Goal: Information Seeking & Learning: Learn about a topic

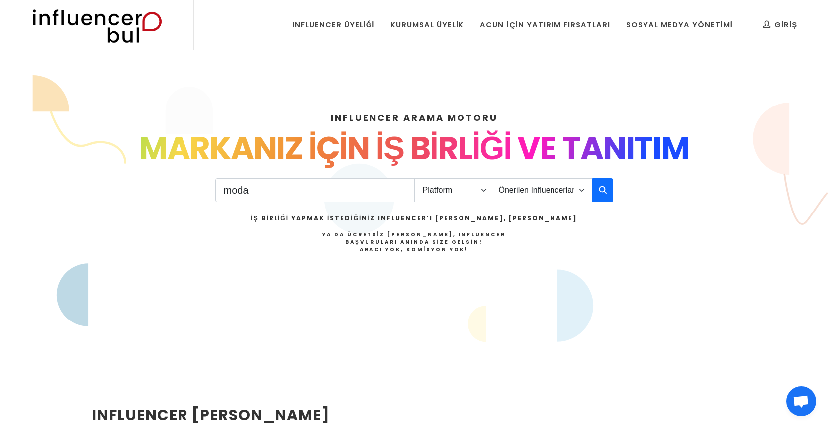
type input "moda"
click at [457, 188] on select "Platform Instagram Facebook Youtube Tiktok Twitter Twitch" at bounding box center [454, 190] width 80 height 24
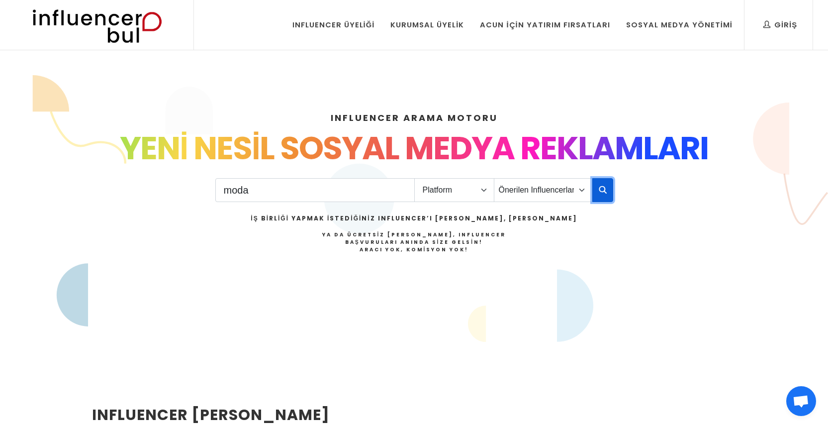
click at [607, 190] on button "button" at bounding box center [602, 190] width 21 height 24
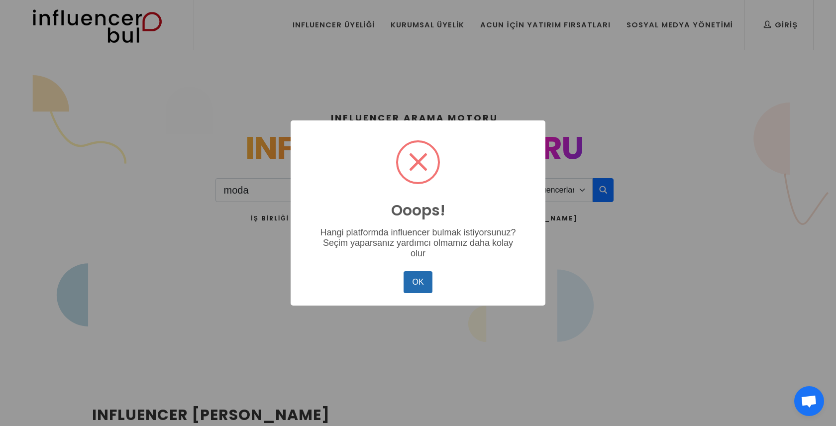
click at [417, 279] on button "OK" at bounding box center [417, 282] width 29 height 22
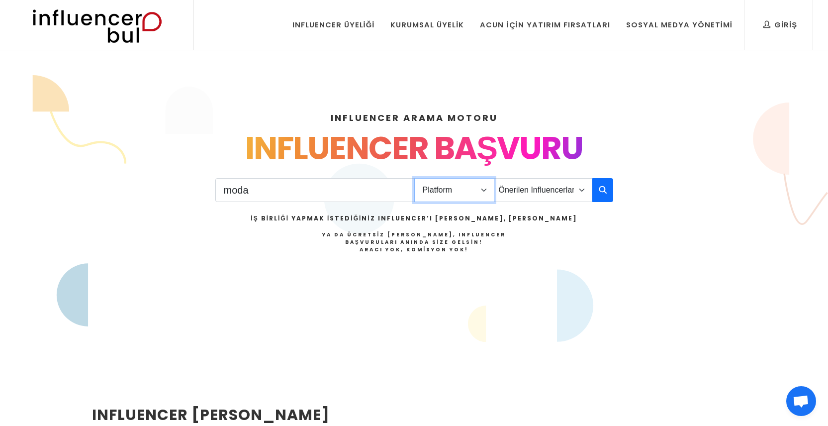
click at [454, 185] on select "Platform Instagram Facebook Youtube Tiktok Twitter Twitch" at bounding box center [454, 190] width 80 height 24
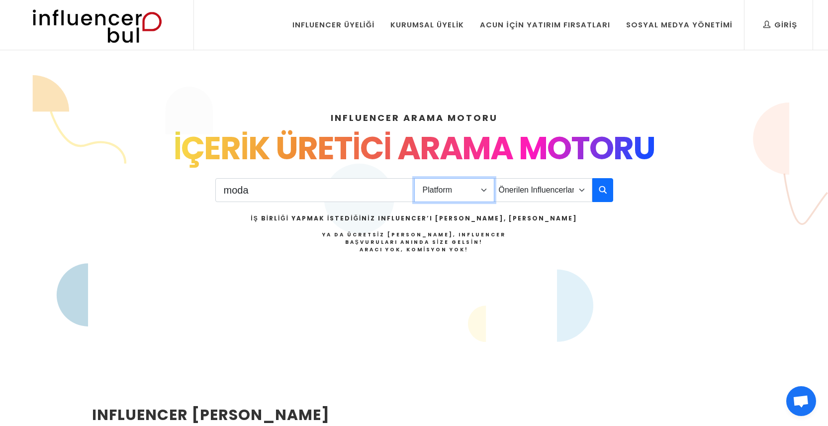
select select "1"
click at [414, 178] on select "Platform Instagram Facebook Youtube Tiktok Twitter Twitch" at bounding box center [454, 190] width 80 height 24
click at [608, 195] on button "button" at bounding box center [602, 190] width 21 height 24
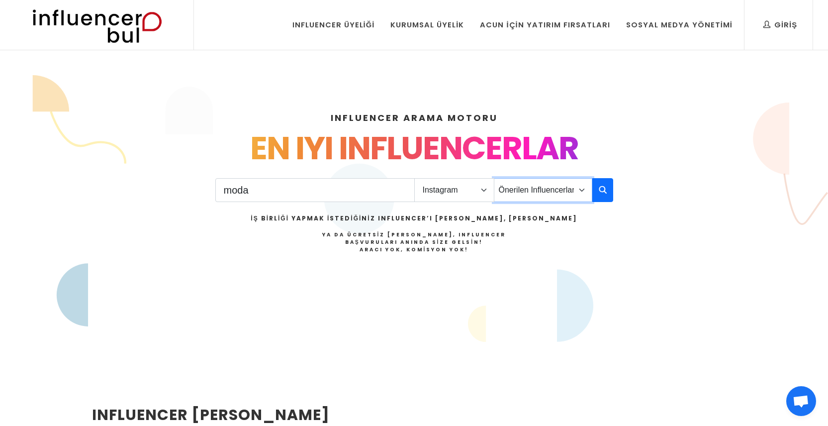
click at [565, 186] on select "Önerilen Influencerlar Aile & Çocuk & Ebeveyn Alışveriş & Giyim & Aksesuar Arab…" at bounding box center [543, 190] width 98 height 24
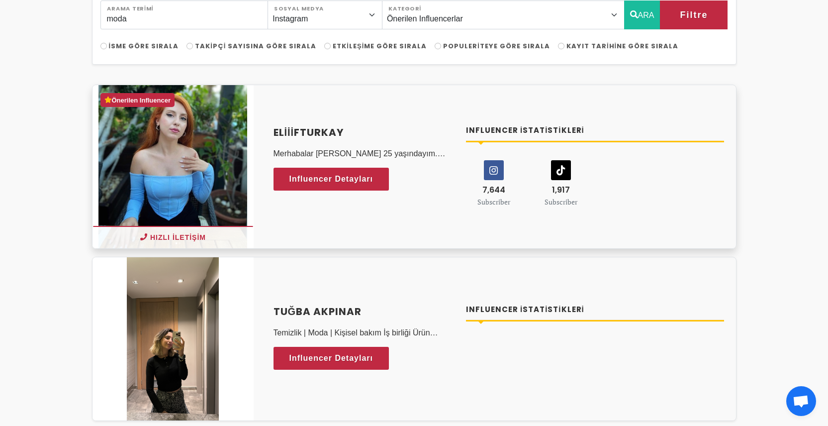
scroll to position [98, 0]
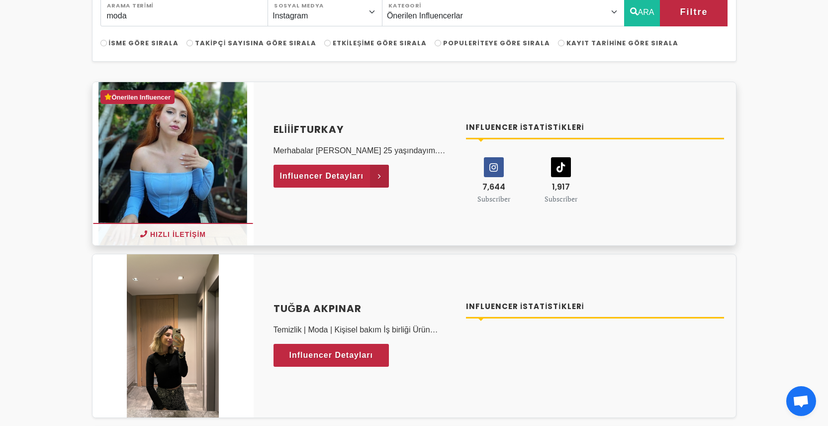
click at [357, 175] on span "Influencer Detayları" at bounding box center [322, 176] width 84 height 15
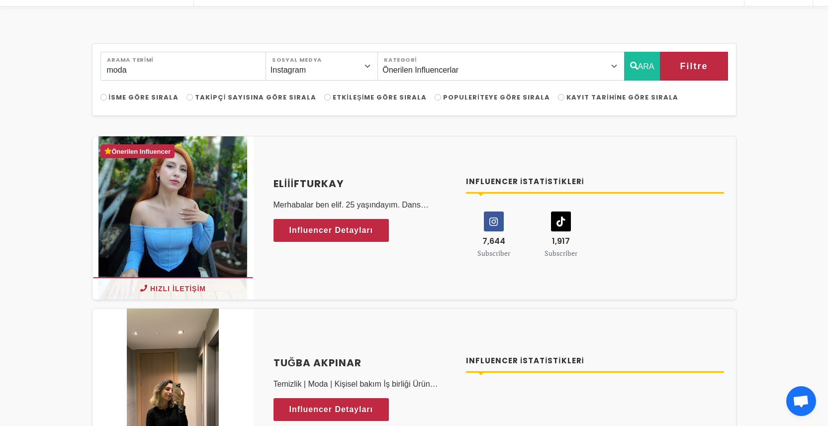
scroll to position [45, 0]
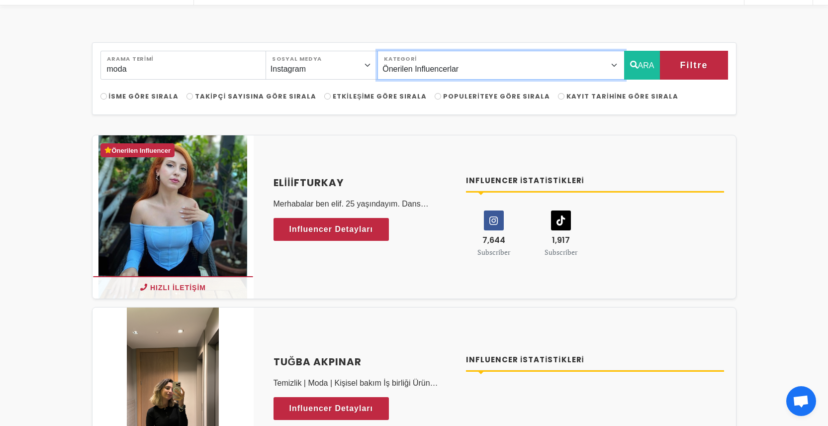
click at [470, 62] on select "Önerilen Influencerlar Aile & Çocuk & Ebeveyn Alışveriş & Giyim & Aksesuar Arab…" at bounding box center [501, 65] width 247 height 29
click at [474, 71] on select "Önerilen Influencerlar Aile & Çocuk & Ebeveyn Alışveriş & Giyim & Aksesuar Arab…" at bounding box center [501, 65] width 247 height 29
click at [400, 51] on select "Önerilen Influencerlar Aile & Çocuk & Ebeveyn Alışveriş & Giyim & Aksesuar Arab…" at bounding box center [501, 65] width 247 height 29
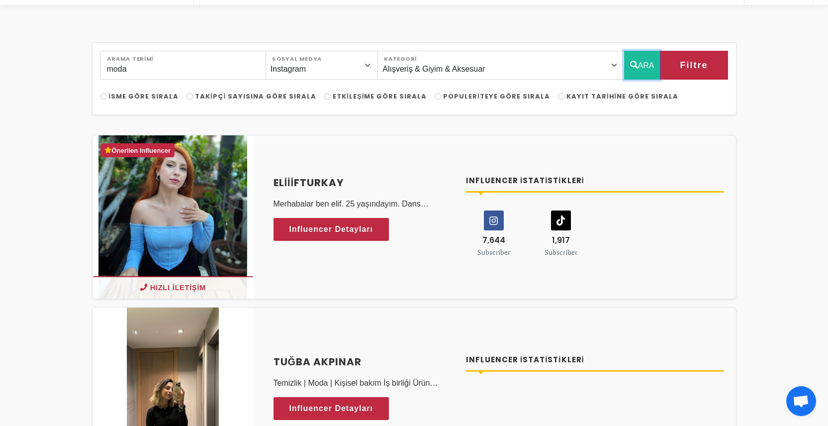
click at [642, 66] on button "ARA" at bounding box center [642, 65] width 36 height 29
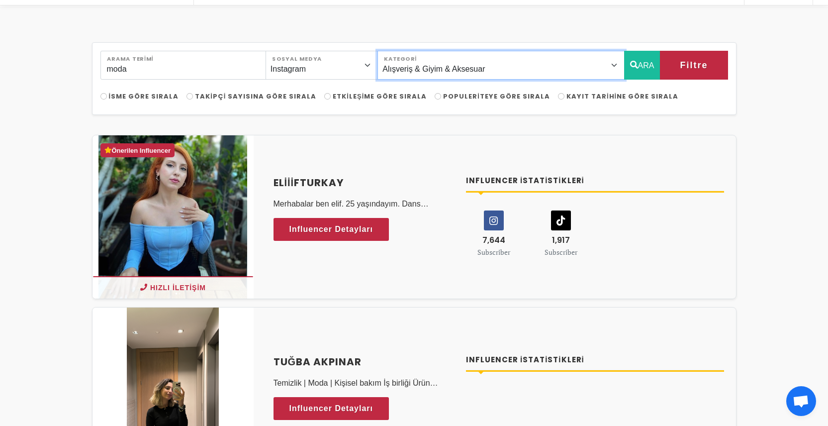
click at [572, 70] on select "Önerilen Influencerlar Aile & Çocuk & Ebeveyn Alışveriş & Giyim & Aksesuar Arab…" at bounding box center [501, 65] width 247 height 29
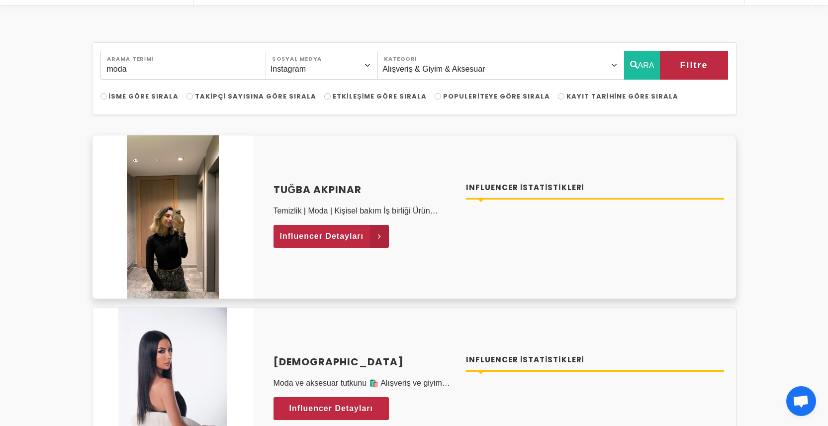
click at [357, 232] on span "Influencer Detayları" at bounding box center [322, 236] width 84 height 15
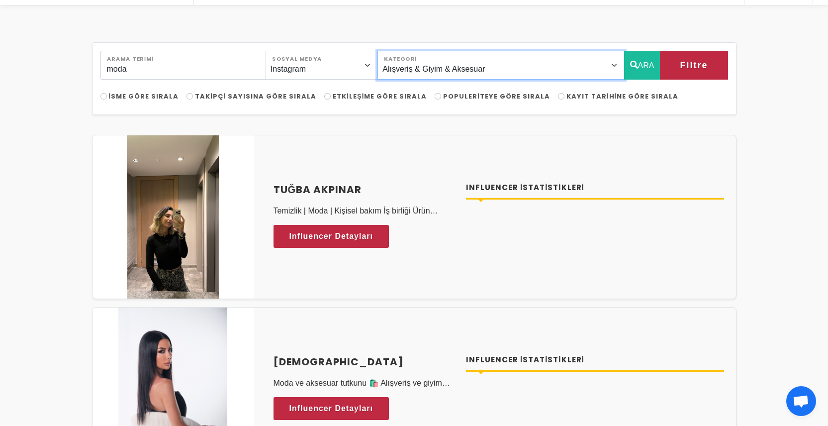
click at [506, 65] on select "Önerilen Influencerlar Aile & Çocuk & Ebeveyn Alışveriş & Giyim & Aksesuar Arab…" at bounding box center [501, 65] width 247 height 29
select select "0"
click at [400, 51] on select "Önerilen Influencerlar Aile & Çocuk & Ebeveyn Alışveriş & Giyim & Aksesuar Arab…" at bounding box center [501, 65] width 247 height 29
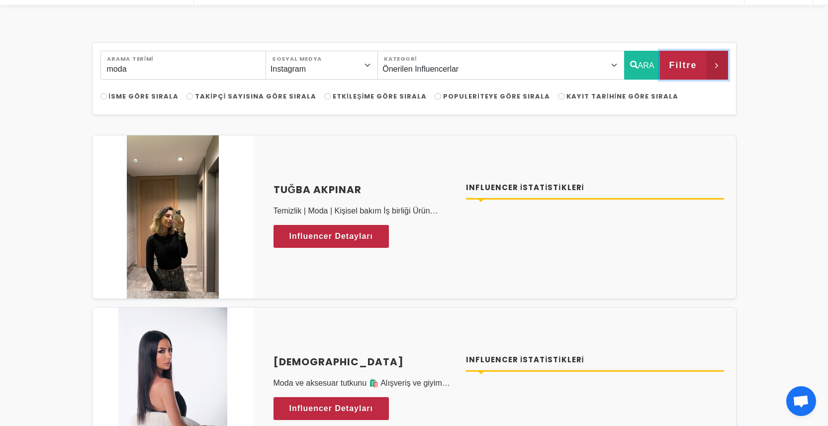
click at [672, 63] on span "Filtre" at bounding box center [683, 65] width 28 height 17
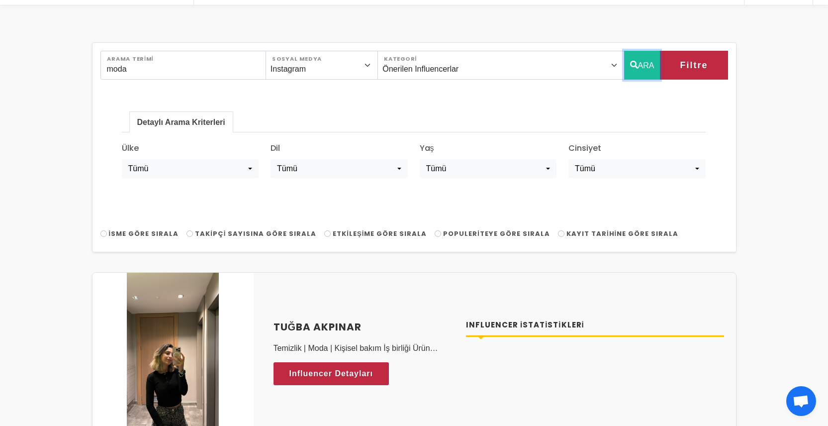
click at [641, 65] on button "ARA" at bounding box center [642, 65] width 36 height 29
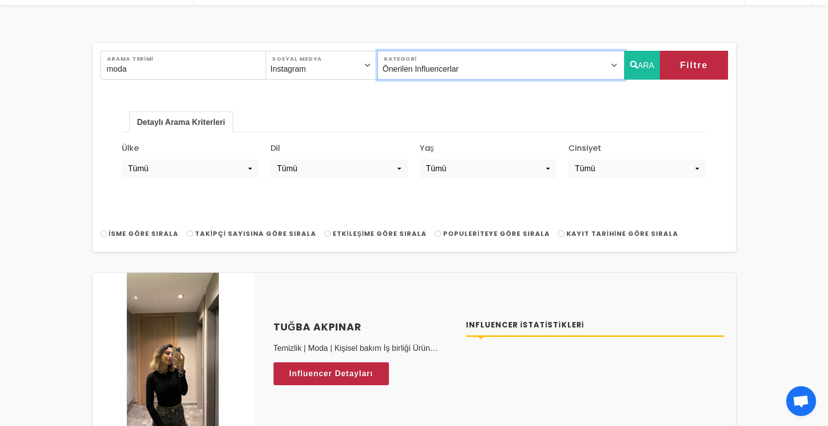
click at [560, 65] on select "Önerilen Influencerlar Aile & Çocuk & Ebeveyn Alışveriş & Giyim & Aksesuar Arab…" at bounding box center [501, 65] width 247 height 29
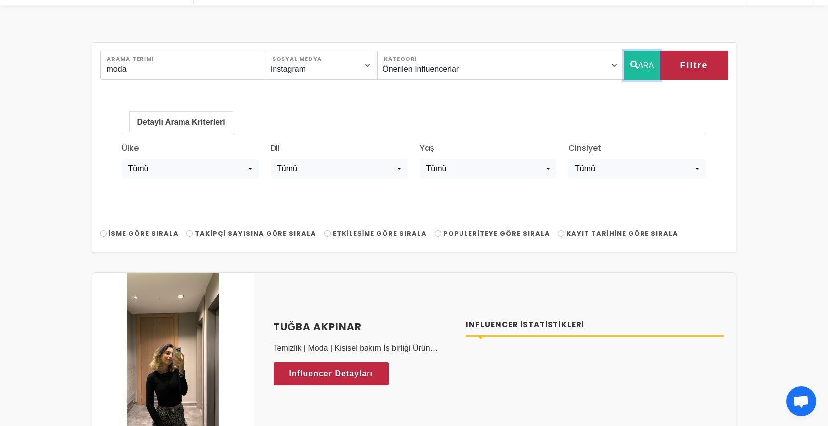
click at [638, 68] on button "ARA" at bounding box center [642, 65] width 36 height 29
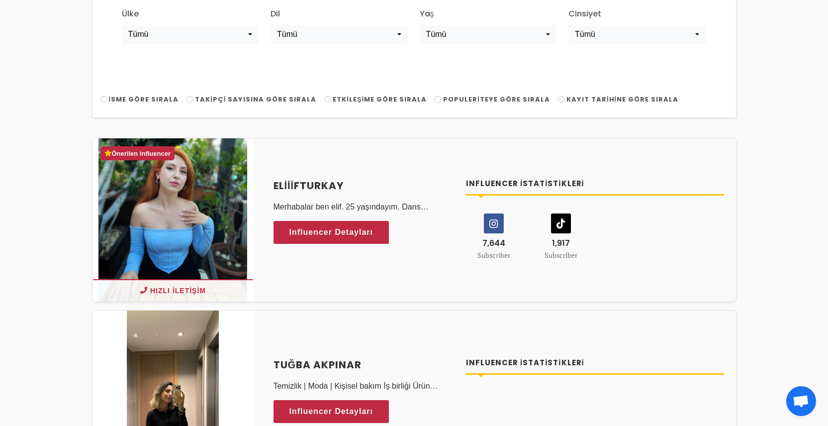
scroll to position [0, 0]
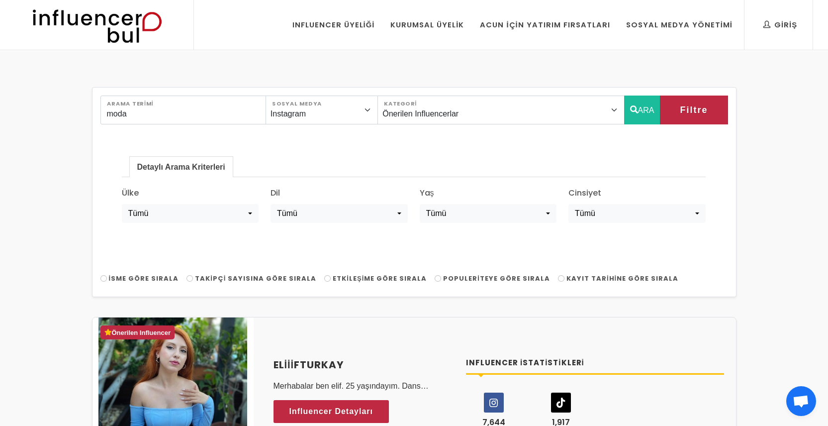
click at [576, 289] on div "moda Arama Terimi Instagram Facebook Youtube Tiktok Twitter Twitch Sosyal Medya…" at bounding box center [414, 192] width 645 height 210
click at [576, 276] on span "Kayıt Tarihine Göre Sırala" at bounding box center [623, 278] width 112 height 9
click at [565, 276] on input "Kayıt Tarihine Göre Sırala" at bounding box center [561, 278] width 6 height 6
radio input "true"
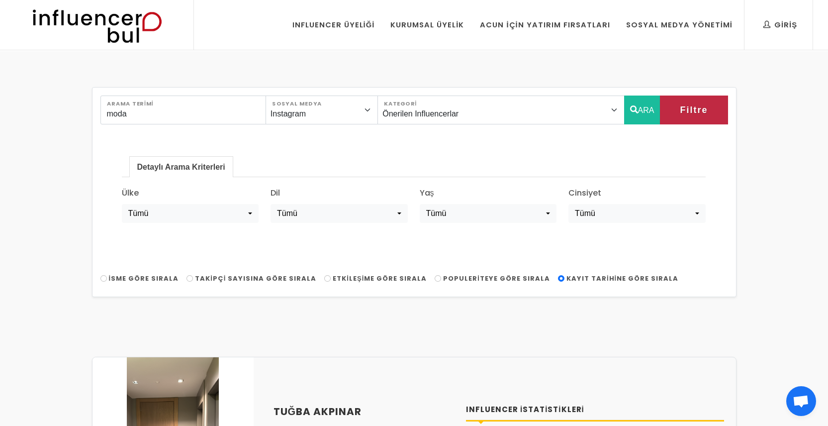
click at [141, 276] on span "İsme Göre Sırala" at bounding box center [144, 278] width 70 height 9
click at [107, 276] on input "İsme Göre Sırala" at bounding box center [103, 278] width 6 height 6
radio input "true"
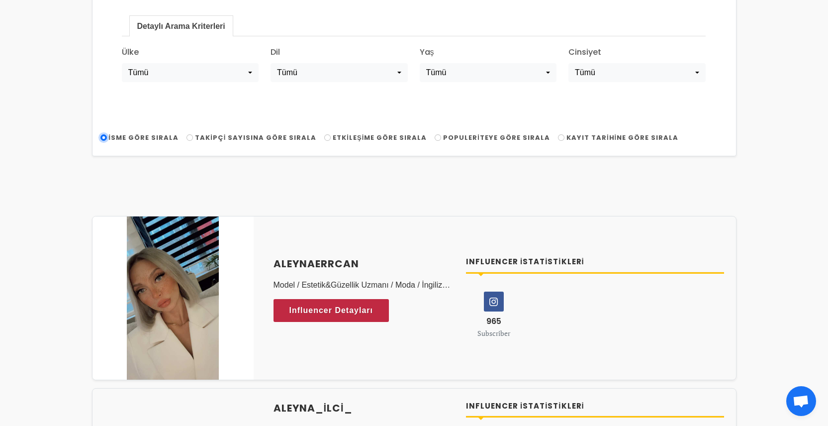
scroll to position [148, 0]
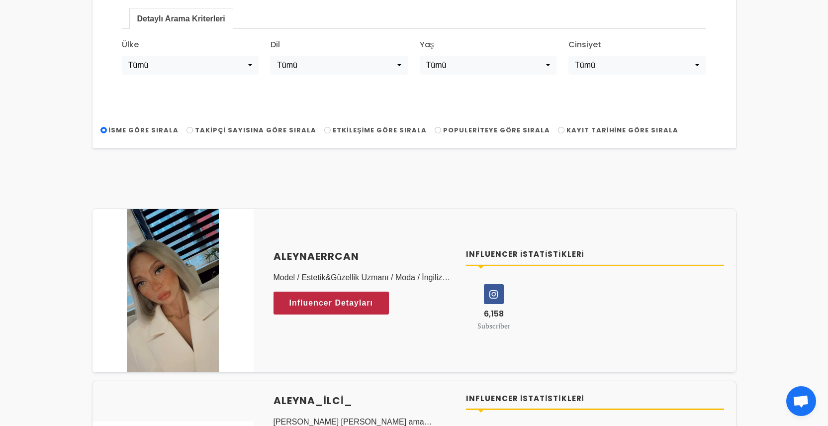
click at [373, 127] on span "Etkileşime Göre Sırala" at bounding box center [380, 129] width 94 height 9
click at [331, 127] on input "Etkileşime Göre Sırala" at bounding box center [327, 130] width 6 height 6
radio input "true"
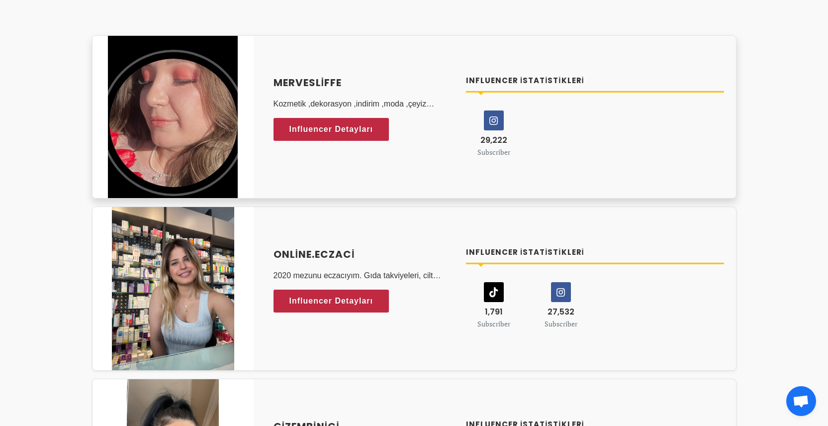
scroll to position [422, 0]
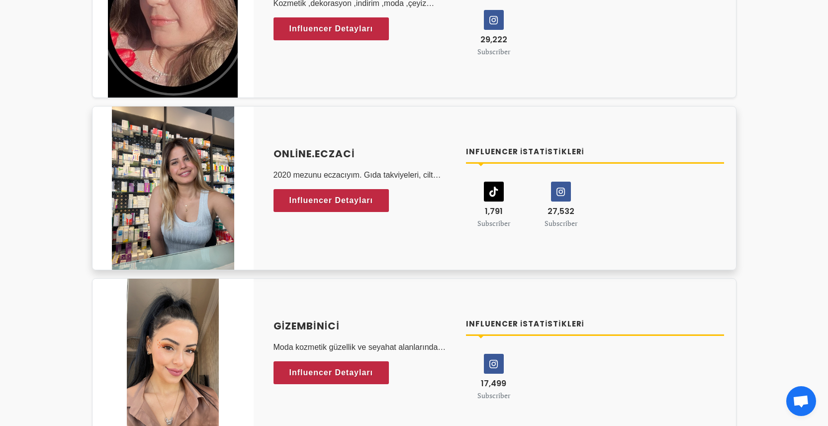
click at [332, 154] on h4 "online.eczaci" at bounding box center [364, 153] width 181 height 15
drag, startPoint x: 253, startPoint y: 150, endPoint x: 356, endPoint y: 159, distance: 103.3
click at [356, 159] on div "online.eczaci 2020 mezunu eczacıyım. Gıda takviyeleri, cilt bakımı uzmanlık ala…" at bounding box center [414, 188] width 645 height 164
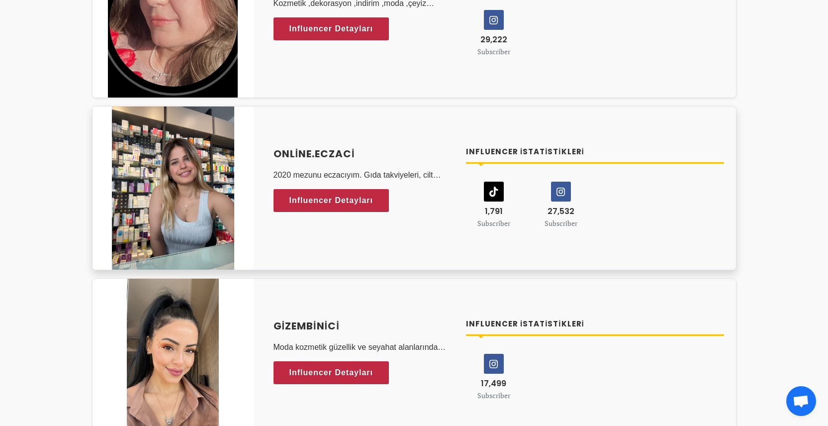
copy div "online.eczaci"
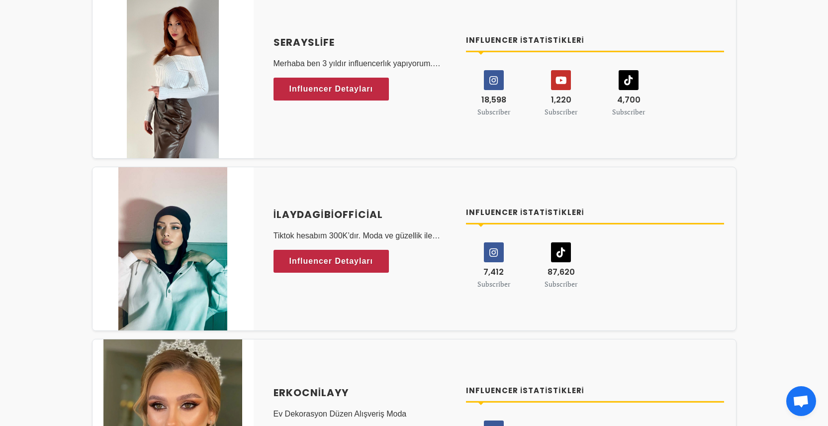
scroll to position [1392, 0]
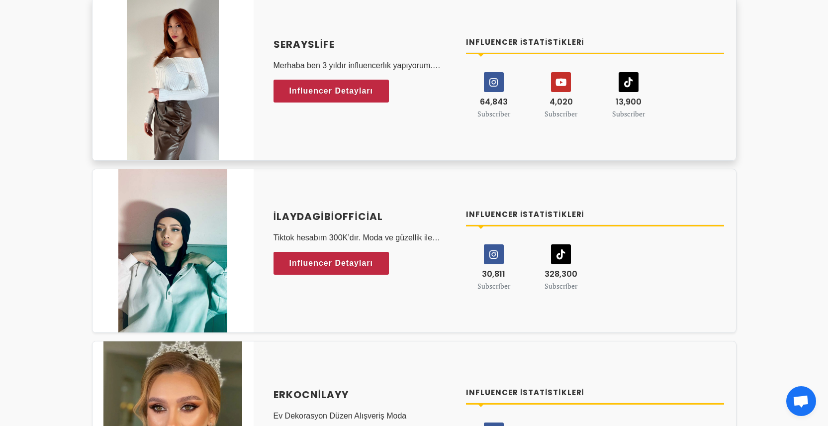
click at [491, 87] on icon at bounding box center [493, 82] width 19 height 19
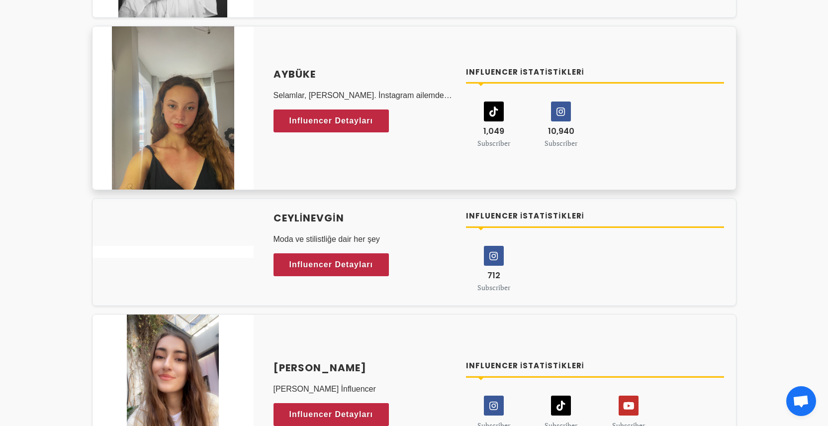
scroll to position [4232, 0]
click at [423, 153] on div "Aybüke Selamlar, ben Aybüke. İnstagram ailemde astroloji, moda, yer/mekan,uygul…" at bounding box center [499, 107] width 475 height 107
click at [579, 123] on div "10,940 Subscriber" at bounding box center [562, 125] width 68 height 48
click at [568, 119] on icon at bounding box center [561, 110] width 19 height 19
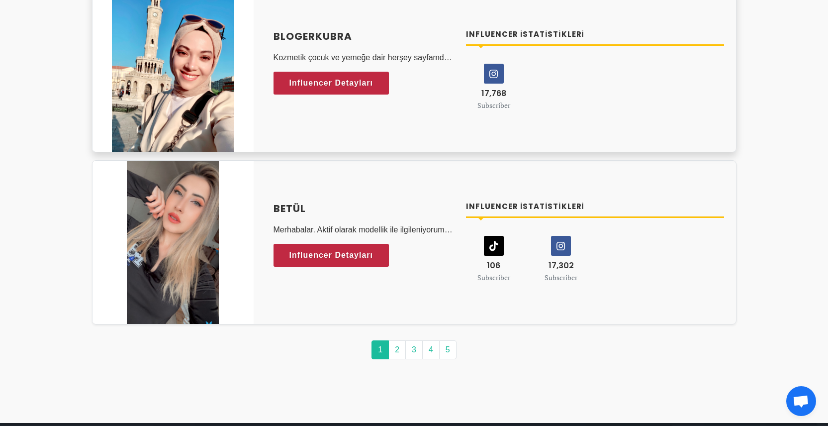
scroll to position [5324, 0]
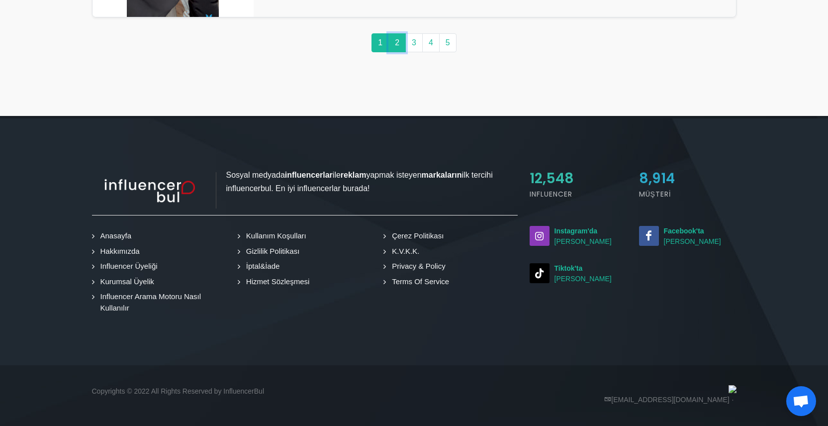
click at [395, 43] on link "2" at bounding box center [396, 42] width 17 height 19
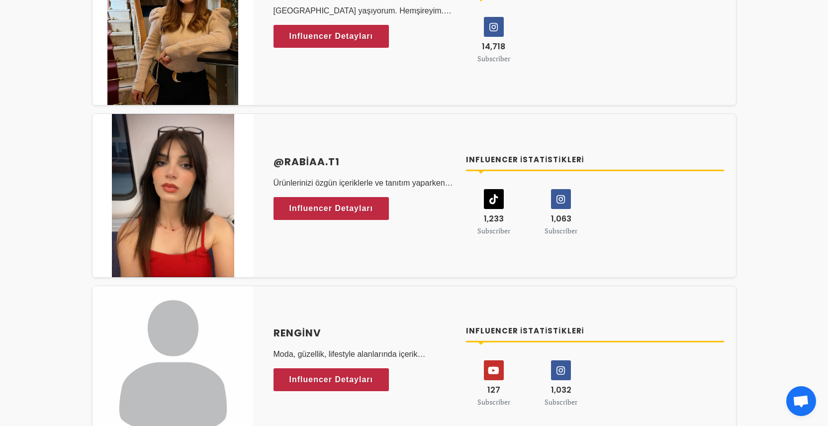
scroll to position [2552, 0]
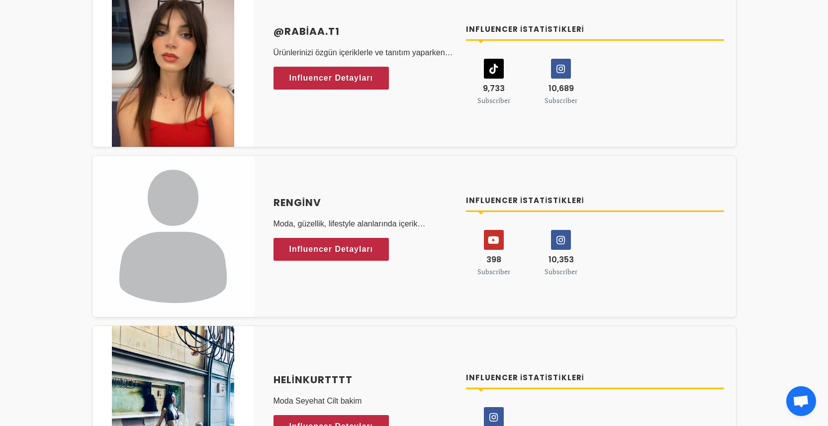
click at [364, 213] on div "Renginv Moda, güzellik, lifestyle alanlarında içerik üretiyorum. Influencer Det…" at bounding box center [364, 229] width 181 height 69
